Goal: Check status

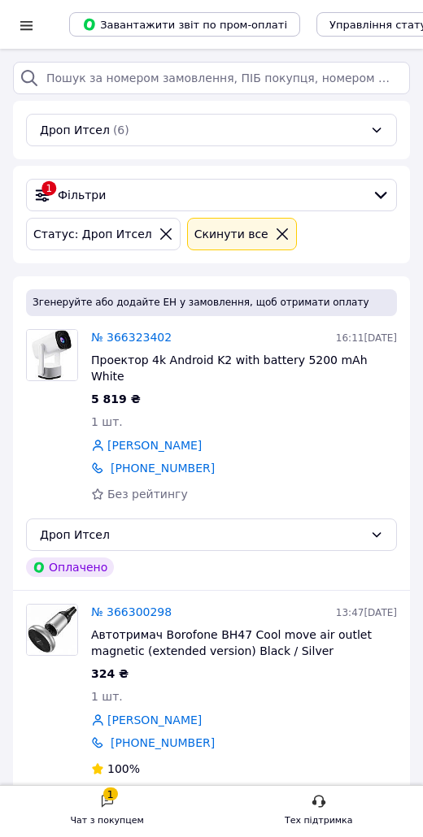
click at [107, 799] on icon at bounding box center [107, 801] width 15 height 15
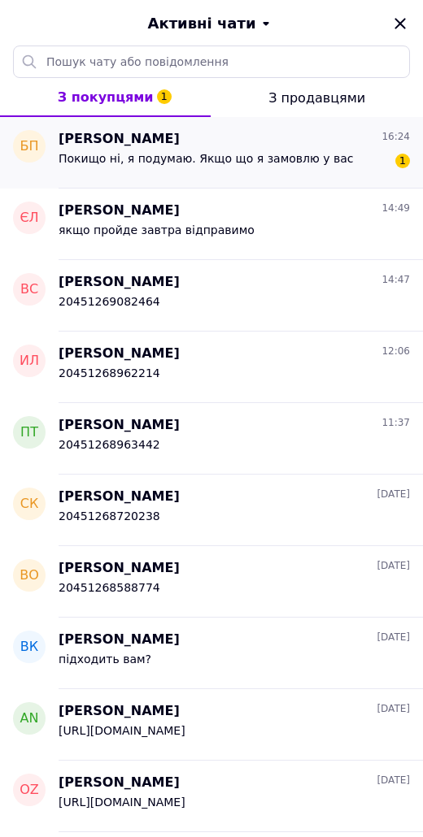
click at [238, 141] on div "[PERSON_NAME] 16:24" at bounding box center [234, 139] width 351 height 19
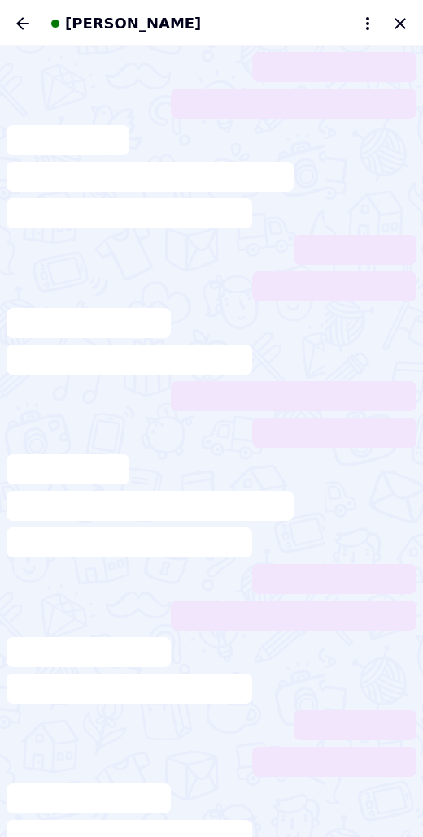
scroll to position [181, 0]
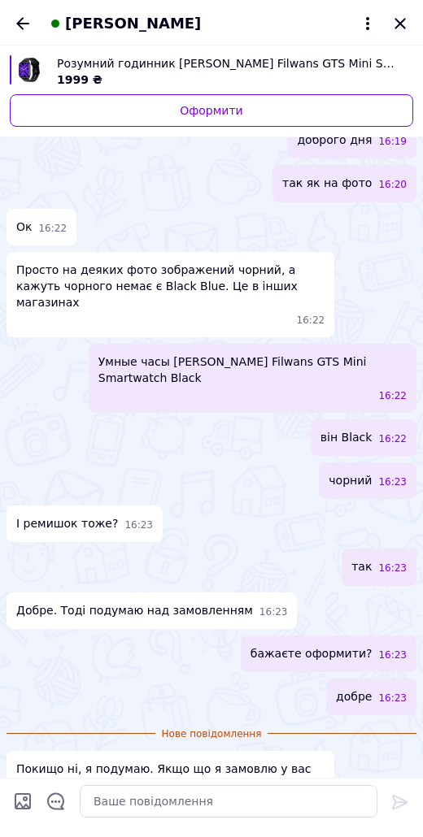
click at [405, 22] on icon "Закрити" at bounding box center [400, 24] width 20 height 20
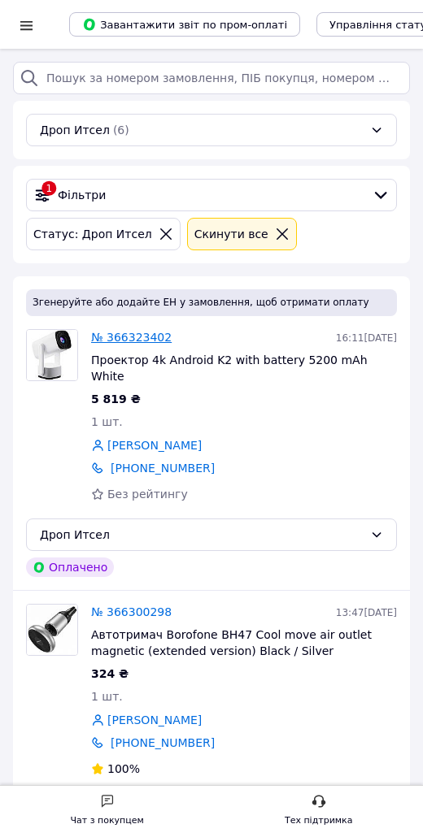
click at [128, 344] on link "№ 366323402" at bounding box center [131, 337] width 80 height 13
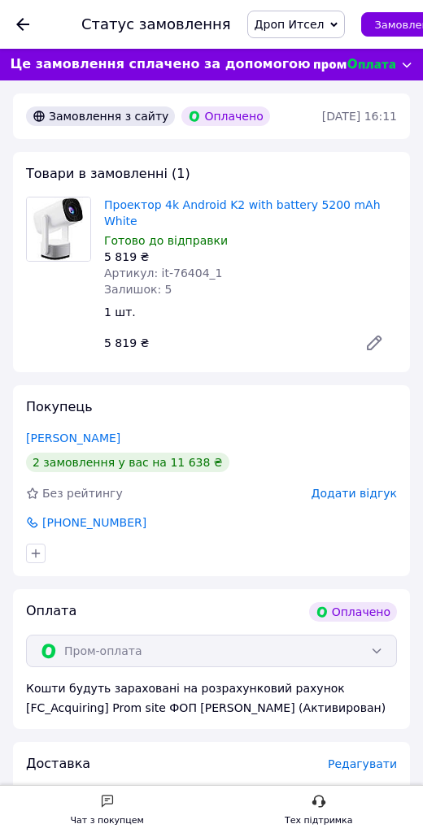
click at [21, 30] on icon at bounding box center [22, 24] width 13 height 13
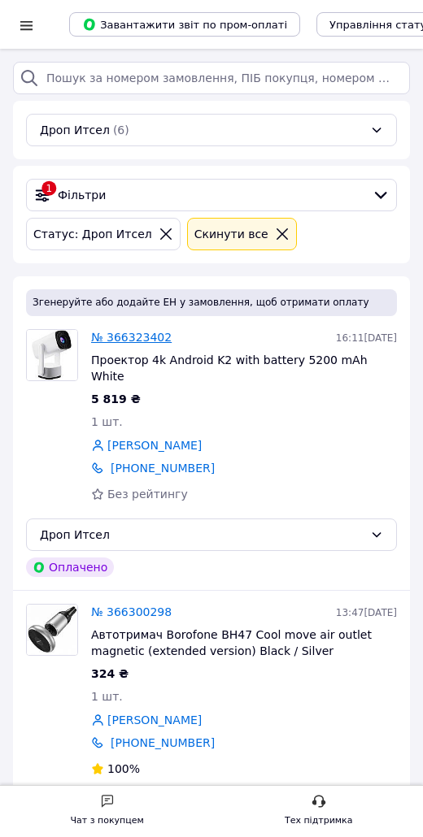
click at [122, 338] on link "№ 366323402" at bounding box center [131, 337] width 80 height 13
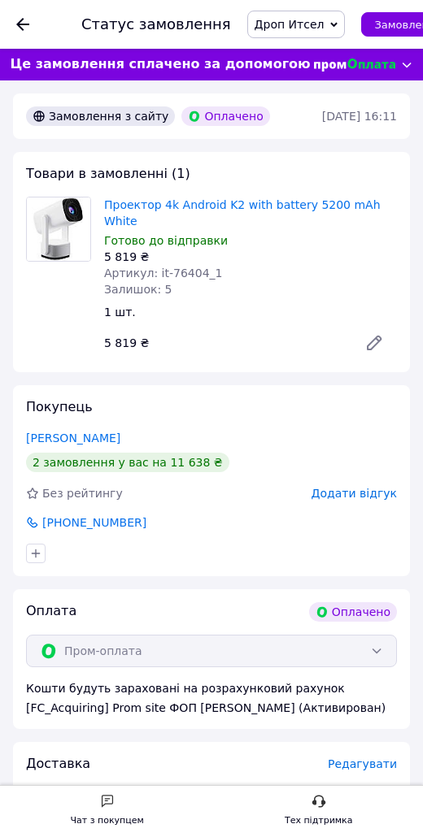
click at [21, 25] on icon at bounding box center [22, 24] width 13 height 13
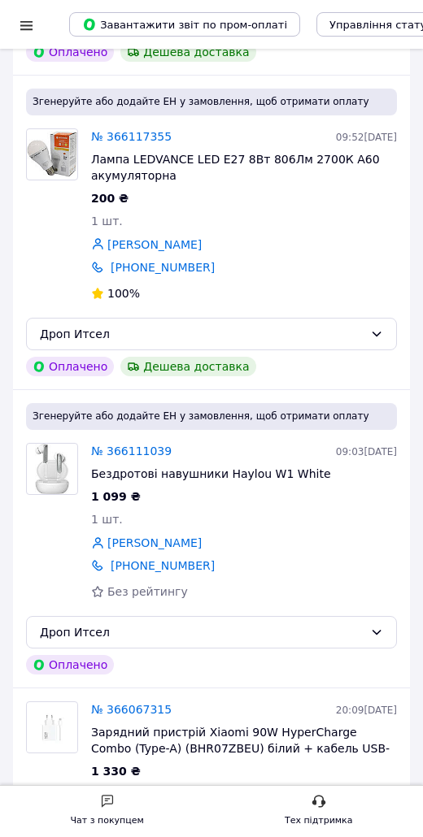
scroll to position [1215, 0]
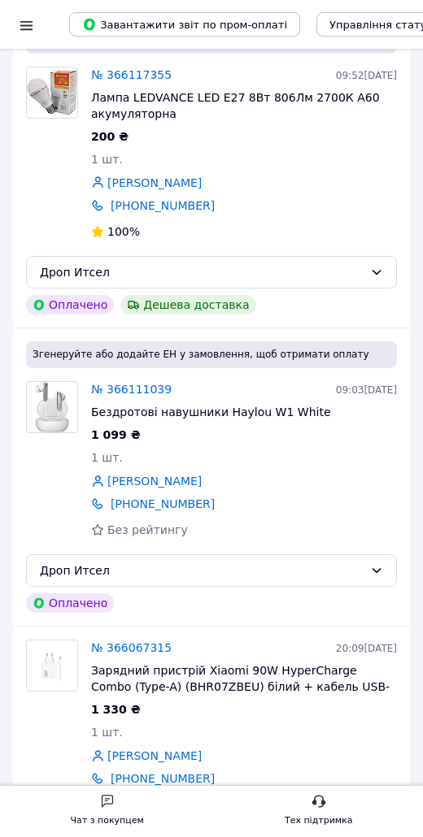
scroll to position [1215, 0]
